Goal: Information Seeking & Learning: Learn about a topic

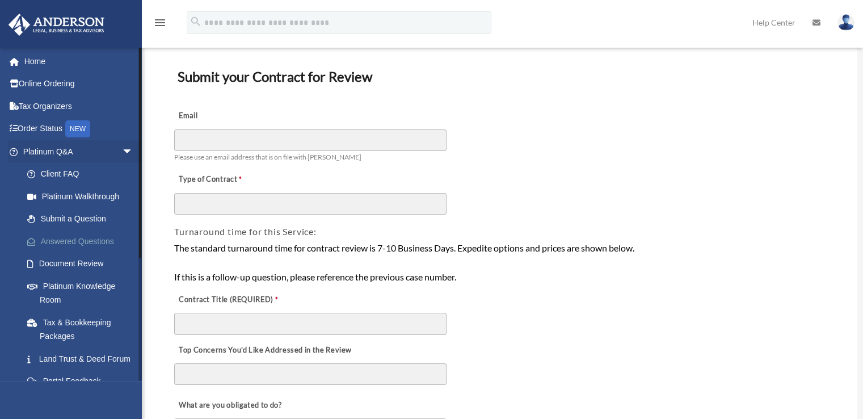
scroll to position [56, 0]
click at [77, 286] on link "Platinum Knowledge Room" at bounding box center [83, 292] width 134 height 36
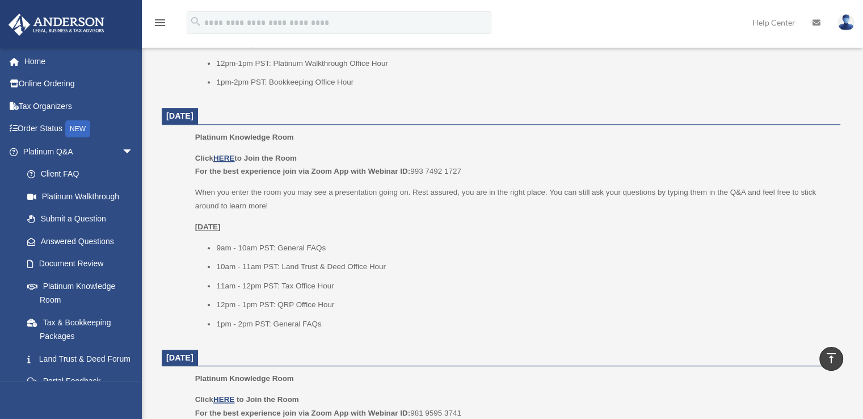
scroll to position [680, 0]
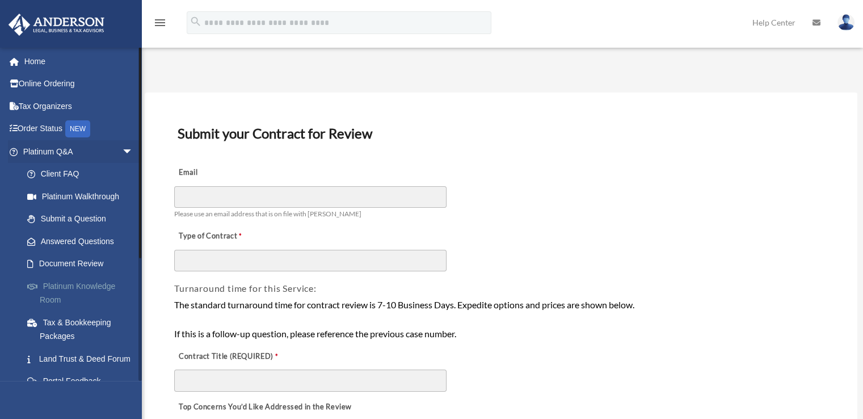
click at [71, 280] on link "Platinum Knowledge Room" at bounding box center [83, 292] width 134 height 36
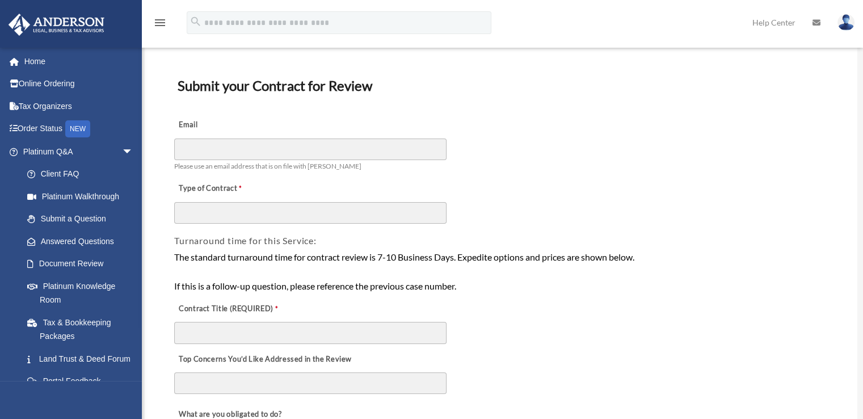
scroll to position [113, 0]
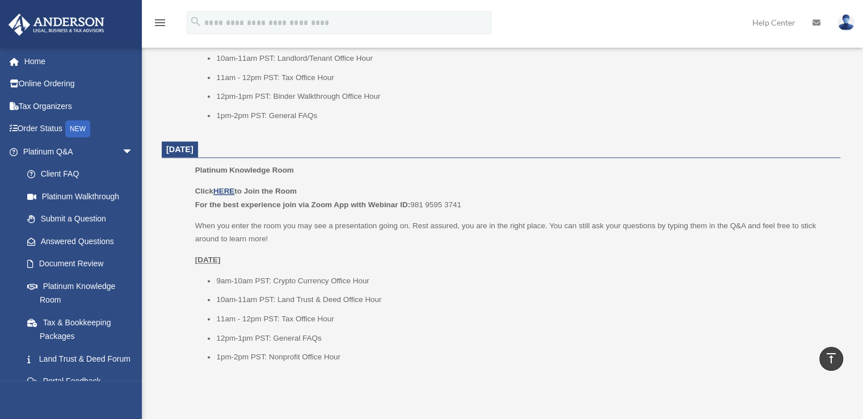
scroll to position [1360, 0]
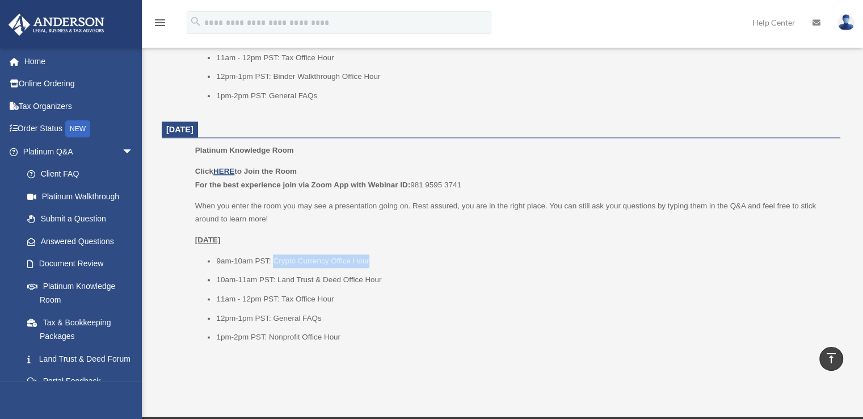
drag, startPoint x: 272, startPoint y: 259, endPoint x: 403, endPoint y: 259, distance: 131.0
click at [403, 259] on li "9am-10am PST: Crypto Currency Office Hour" at bounding box center [524, 261] width 616 height 14
click at [364, 284] on li "10am-11am PST: Land Trust & Deed Office Hour" at bounding box center [524, 280] width 616 height 14
drag, startPoint x: 277, startPoint y: 277, endPoint x: 406, endPoint y: 277, distance: 129.3
click at [406, 277] on li "10am-11am PST: Land Trust & Deed Office Hour" at bounding box center [524, 280] width 616 height 14
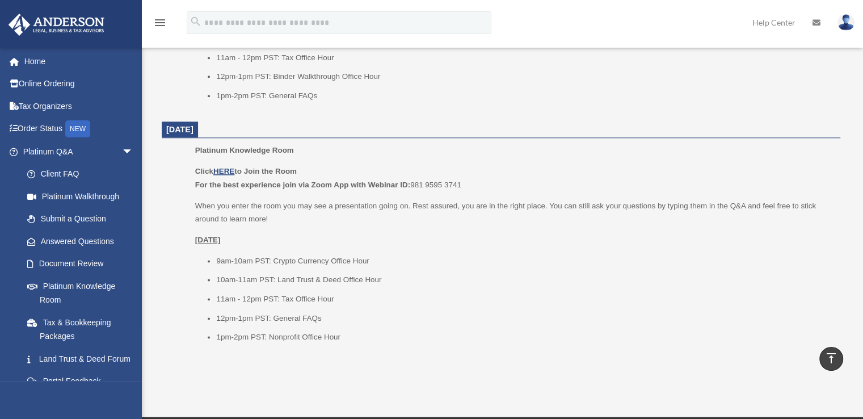
click at [356, 302] on li "11am - 12pm PST: Tax Office Hour" at bounding box center [524, 299] width 616 height 14
